Goal: Task Accomplishment & Management: Manage account settings

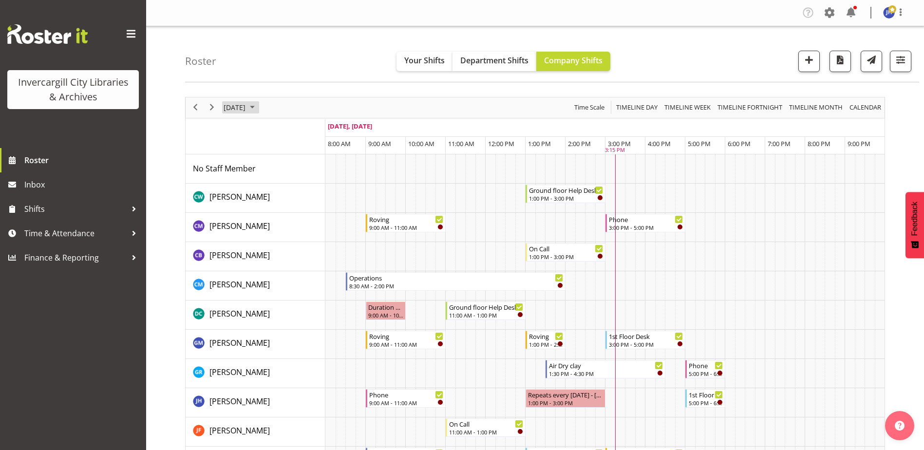
click at [258, 107] on span "October 2025" at bounding box center [253, 107] width 12 height 12
click at [297, 167] on span "2" at bounding box center [296, 165] width 15 height 15
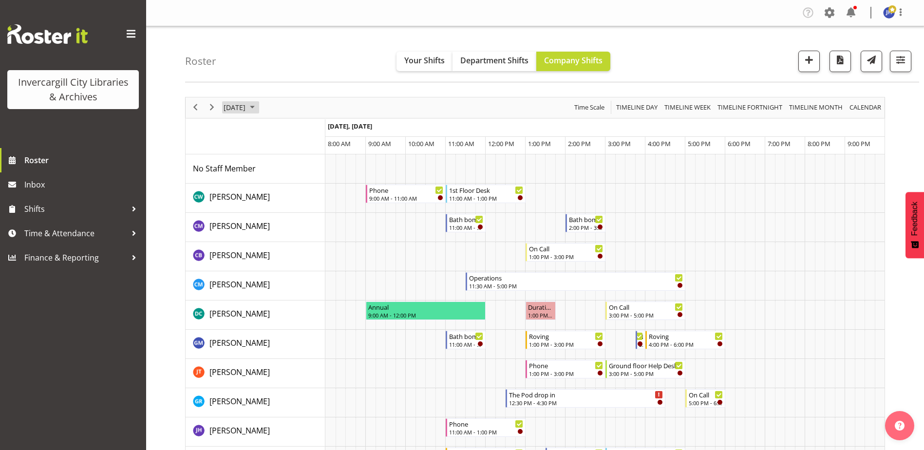
click at [258, 108] on span "October 2025" at bounding box center [253, 107] width 12 height 12
click at [312, 167] on span "3" at bounding box center [311, 165] width 15 height 15
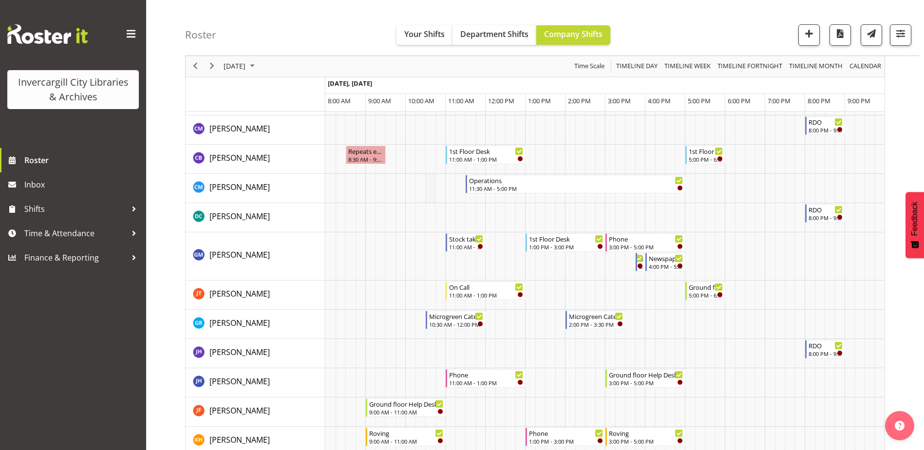
scroll to position [146, 0]
click at [258, 69] on span "October 2025" at bounding box center [253, 66] width 12 height 12
click at [311, 123] on span "3" at bounding box center [311, 124] width 15 height 15
click at [278, 143] on span "8" at bounding box center [280, 140] width 15 height 15
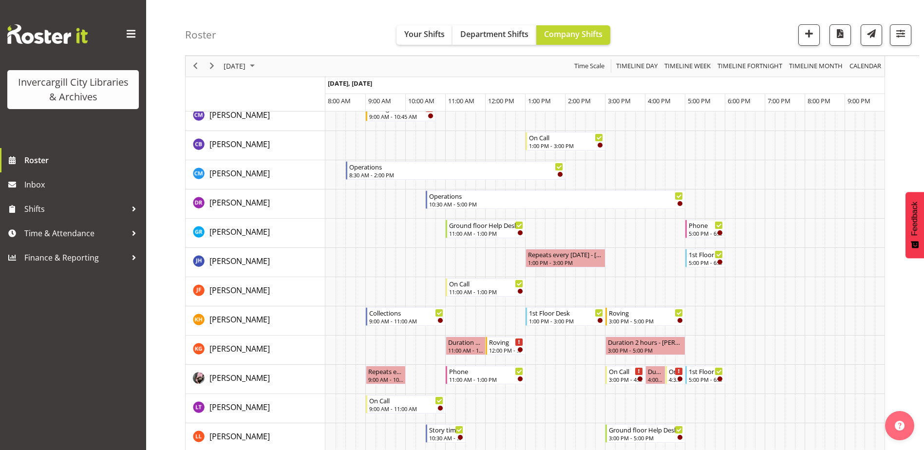
scroll to position [195, 0]
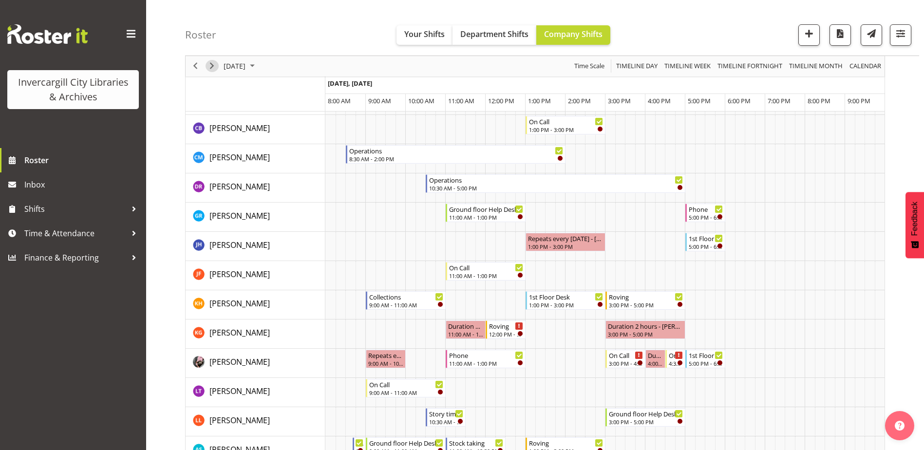
click at [215, 67] on span "Next" at bounding box center [212, 66] width 12 height 12
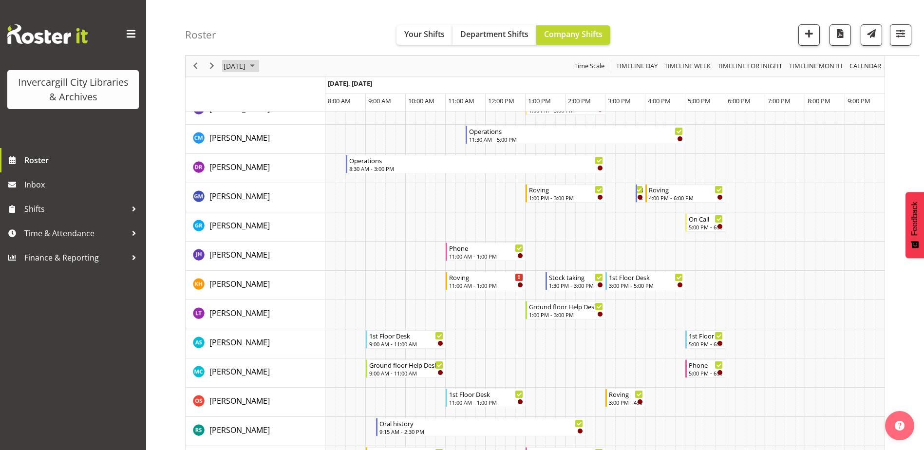
click at [258, 66] on span "October 2025" at bounding box center [253, 66] width 12 height 12
click at [295, 159] on span "16" at bounding box center [296, 157] width 15 height 15
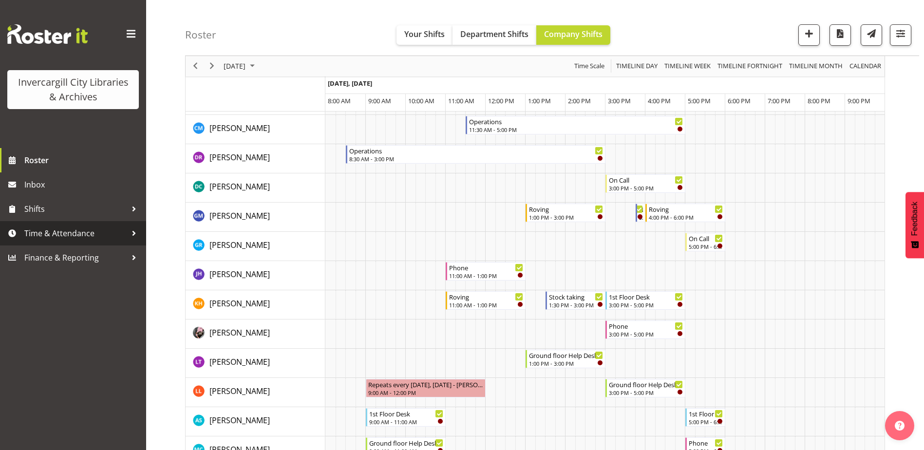
click at [133, 232] on div at bounding box center [134, 233] width 15 height 15
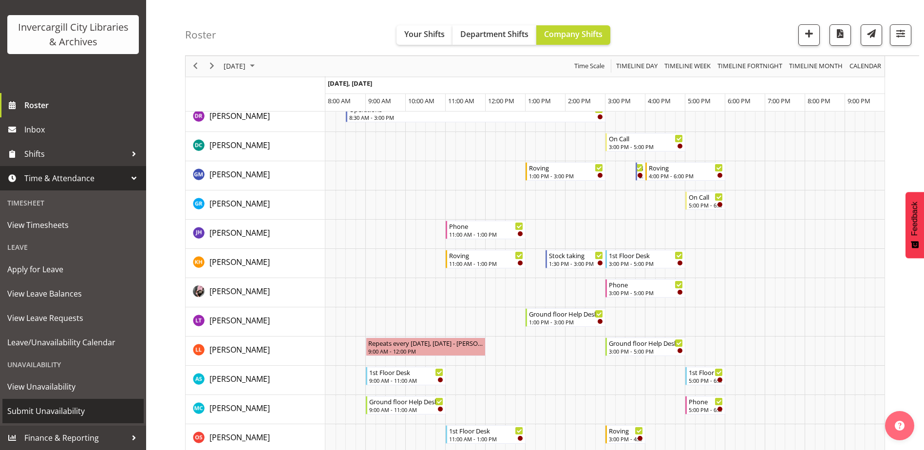
scroll to position [244, 0]
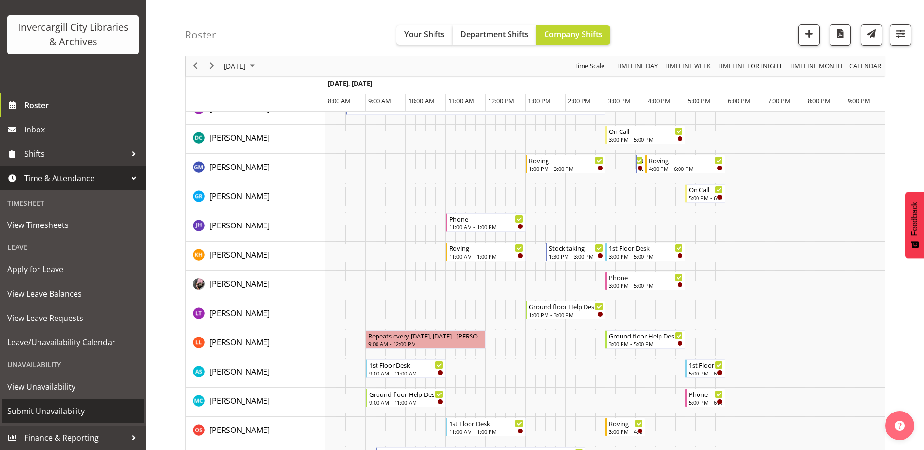
click at [46, 411] on span "Submit Unavailability" at bounding box center [73, 411] width 132 height 15
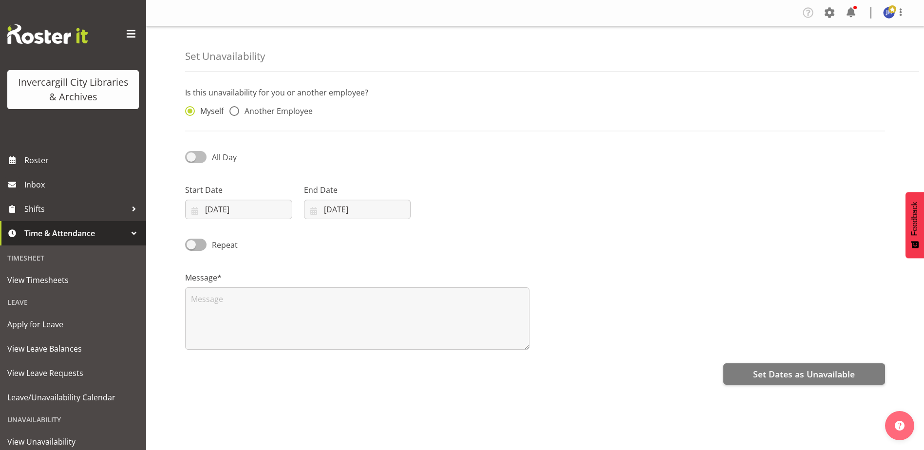
click at [190, 157] on span at bounding box center [195, 157] width 21 height 12
click at [190, 157] on input "All Day" at bounding box center [188, 157] width 6 height 6
checkbox input "true"
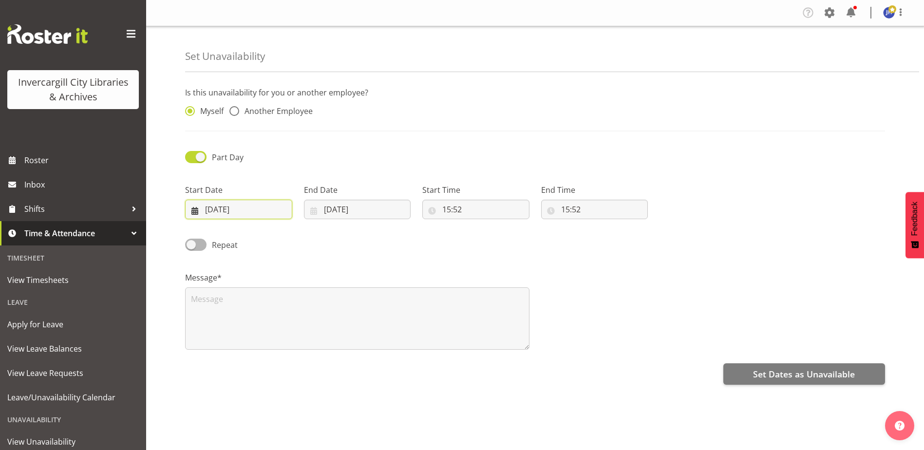
click at [250, 208] on input "[DATE]" at bounding box center [238, 209] width 107 height 19
click at [281, 325] on span "16" at bounding box center [283, 325] width 8 height 9
type input "[DATE]"
click at [332, 207] on input "[DATE]" at bounding box center [357, 209] width 107 height 19
click at [402, 329] on span "16" at bounding box center [402, 325] width 8 height 9
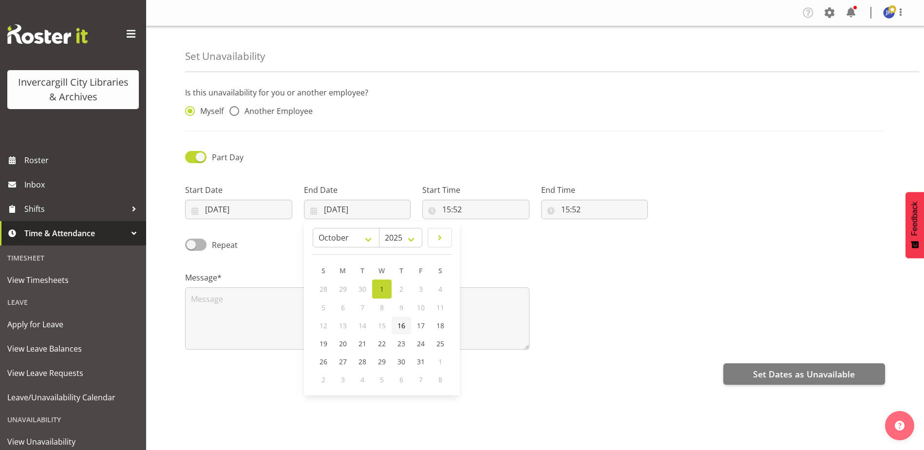
type input "[DATE]"
click at [470, 210] on input "15:52" at bounding box center [475, 209] width 107 height 19
click at [489, 234] on select "00 01 02 03 04 05 06 07 08 09 10 11 12 13 14 15 16 17 18 19 20 21 22 23" at bounding box center [489, 234] width 22 height 19
select select "10"
click at [478, 225] on select "00 01 02 03 04 05 06 07 08 09 10 11 12 13 14 15 16 17 18 19 20 21 22 23" at bounding box center [489, 234] width 22 height 19
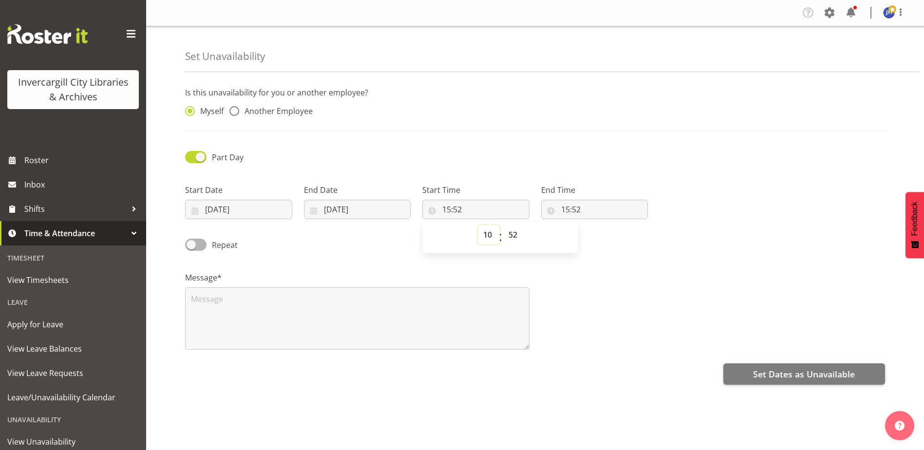
type input "10:52"
click at [491, 236] on select "00 01 02 03 04 05 06 07 08 09 10 11 12 13 14 15 16 17 18 19 20 21 22 23" at bounding box center [489, 234] width 22 height 19
select select "11"
click at [478, 225] on select "00 01 02 03 04 05 06 07 08 09 10 11 12 13 14 15 16 17 18 19 20 21 22 23" at bounding box center [489, 234] width 22 height 19
type input "11:52"
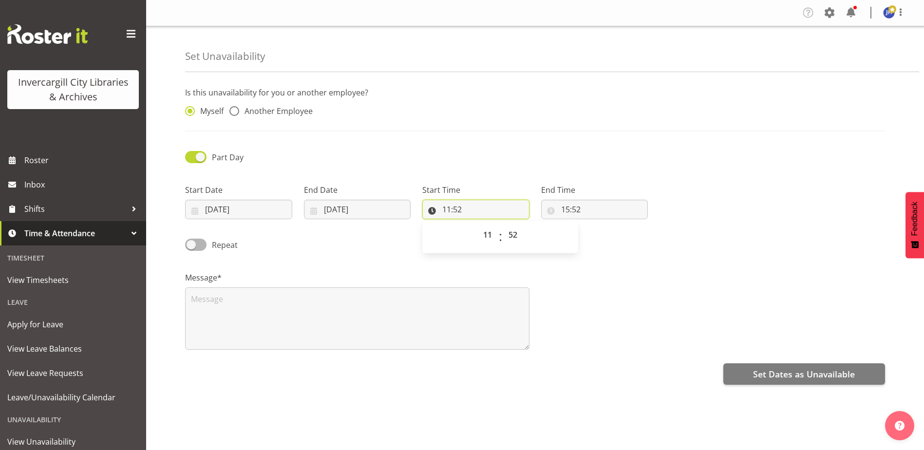
click at [480, 210] on input "11:52" at bounding box center [475, 209] width 107 height 19
click at [461, 209] on input "11:52" at bounding box center [475, 209] width 107 height 19
click at [518, 238] on select "00 01 02 03 04 05 06 07 08 09 10 11 12 13 14 15 16 17 18 19 20 21 22 23 24 25 2…" at bounding box center [514, 234] width 22 height 19
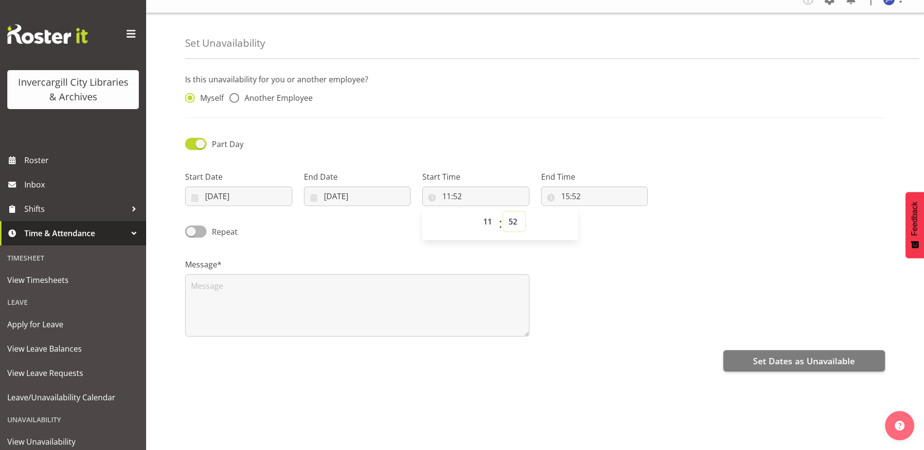
scroll to position [26, 0]
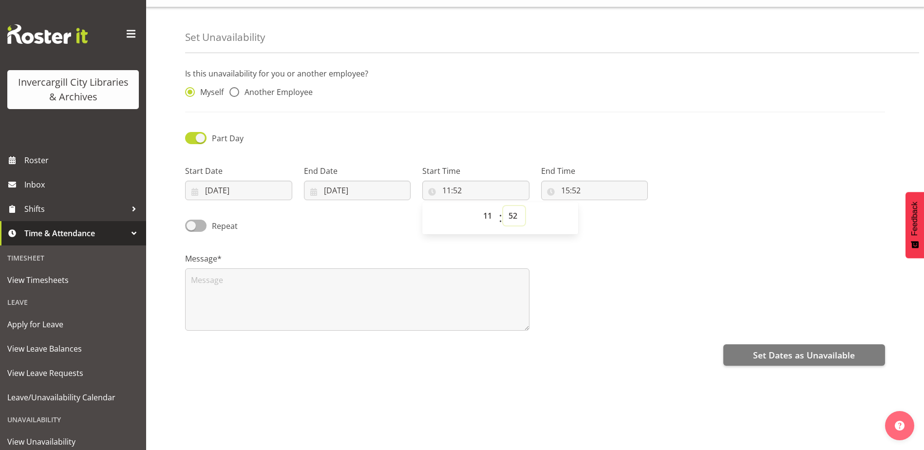
click at [513, 213] on select "00 01 02 03 04 05 06 07 08 09 10 11 12 13 14 15 16 17 18 19 20 21 22 23 24 25 2…" at bounding box center [514, 215] width 22 height 19
select select "0"
click at [503, 206] on select "00 01 02 03 04 05 06 07 08 09 10 11 12 13 14 15 16 17 18 19 20 21 22 23 24 25 2…" at bounding box center [514, 215] width 22 height 19
type input "11:00"
click at [588, 187] on input "15:52" at bounding box center [594, 190] width 107 height 19
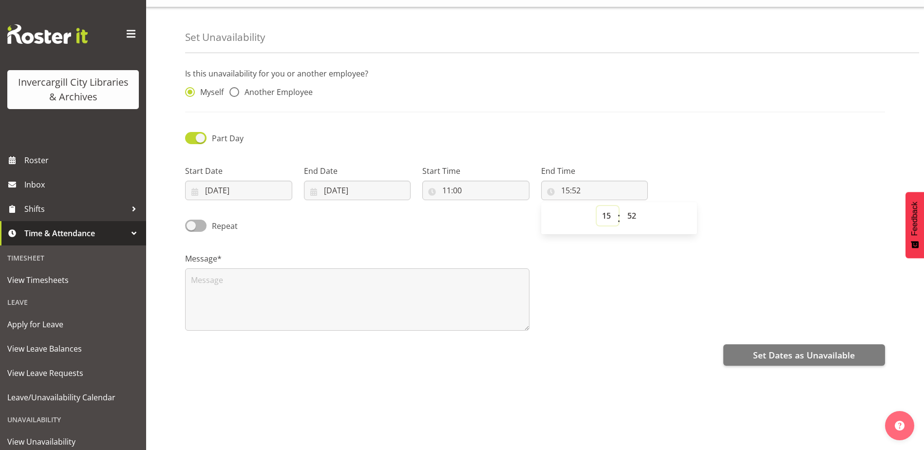
click at [611, 210] on select "00 01 02 03 04 05 06 07 08 09 10 11 12 13 14 15 16 17 18 19 20 21 22 23" at bounding box center [608, 215] width 22 height 19
select select "12"
click at [597, 206] on select "00 01 02 03 04 05 06 07 08 09 10 11 12 13 14 15 16 17 18 19 20 21 22 23" at bounding box center [608, 215] width 22 height 19
type input "12:52"
click at [633, 209] on select "00 01 02 03 04 05 06 07 08 09 10 11 12 13 14 15 16 17 18 19 20 21 22 23 24 25 2…" at bounding box center [633, 215] width 22 height 19
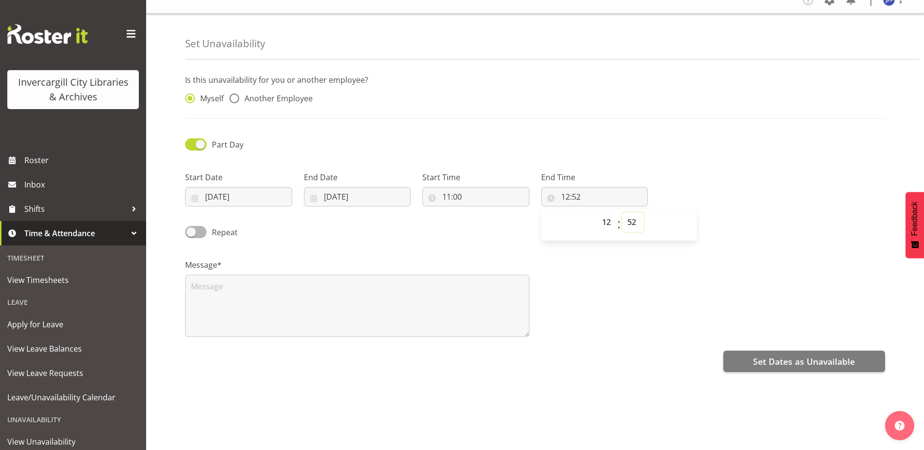
scroll to position [0, 0]
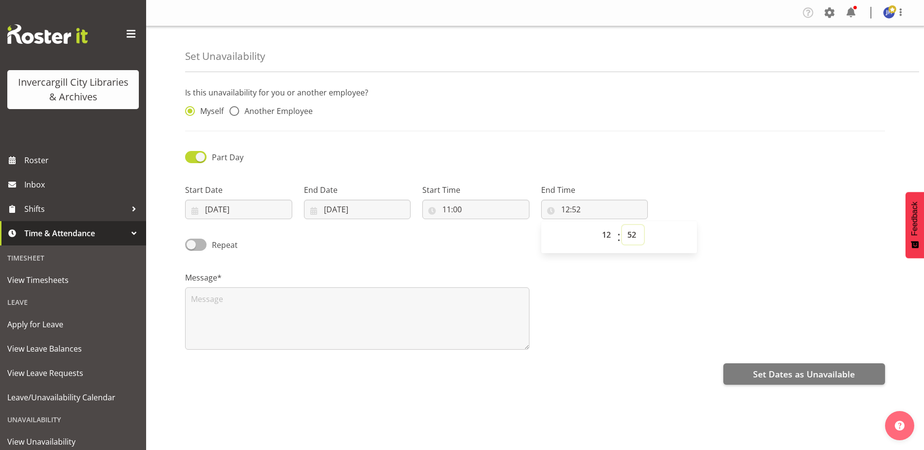
click at [637, 236] on select "00 01 02 03 04 05 06 07 08 09 10 11 12 13 14 15 16 17 18 19 20 21 22 23 24 25 2…" at bounding box center [633, 234] width 22 height 19
select select "0"
click at [622, 225] on select "00 01 02 03 04 05 06 07 08 09 10 11 12 13 14 15 16 17 18 19 20 21 22 23 24 25 2…" at bounding box center [633, 234] width 22 height 19
type input "12:00"
click at [233, 303] on textarea at bounding box center [357, 318] width 344 height 62
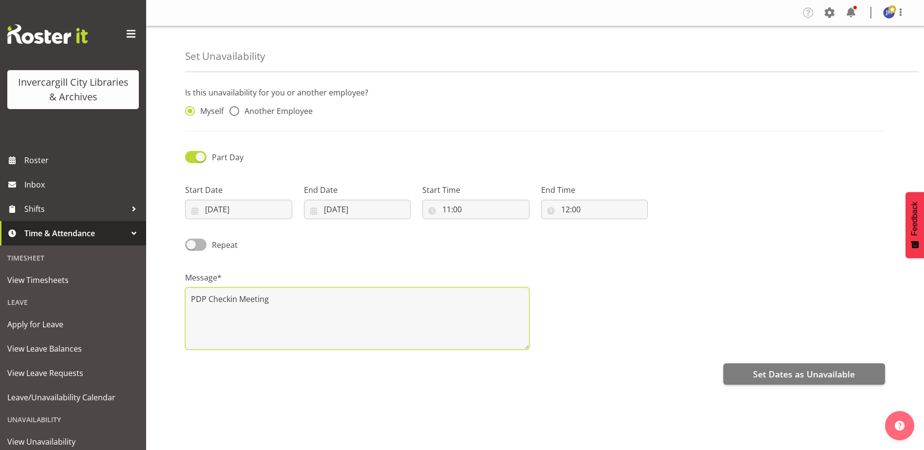
drag, startPoint x: 229, startPoint y: 300, endPoint x: 243, endPoint y: 300, distance: 13.2
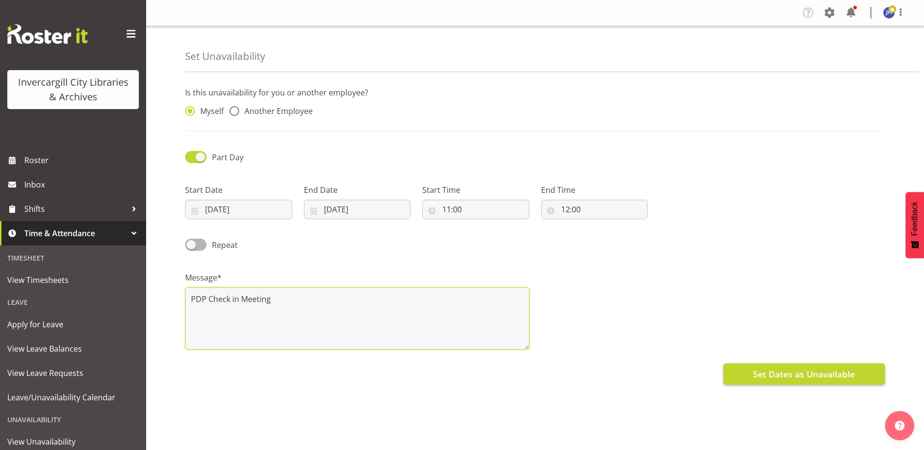
type textarea "PDP Check in Meeting"
click at [815, 370] on span "Set Dates as Unavailable" at bounding box center [804, 374] width 102 height 13
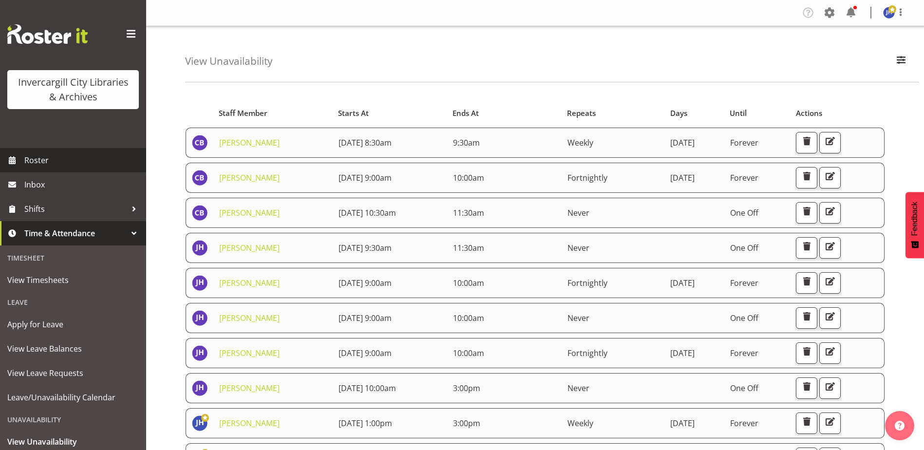
click at [37, 159] on span "Roster" at bounding box center [82, 160] width 117 height 15
